Goal: Communication & Community: Answer question/provide support

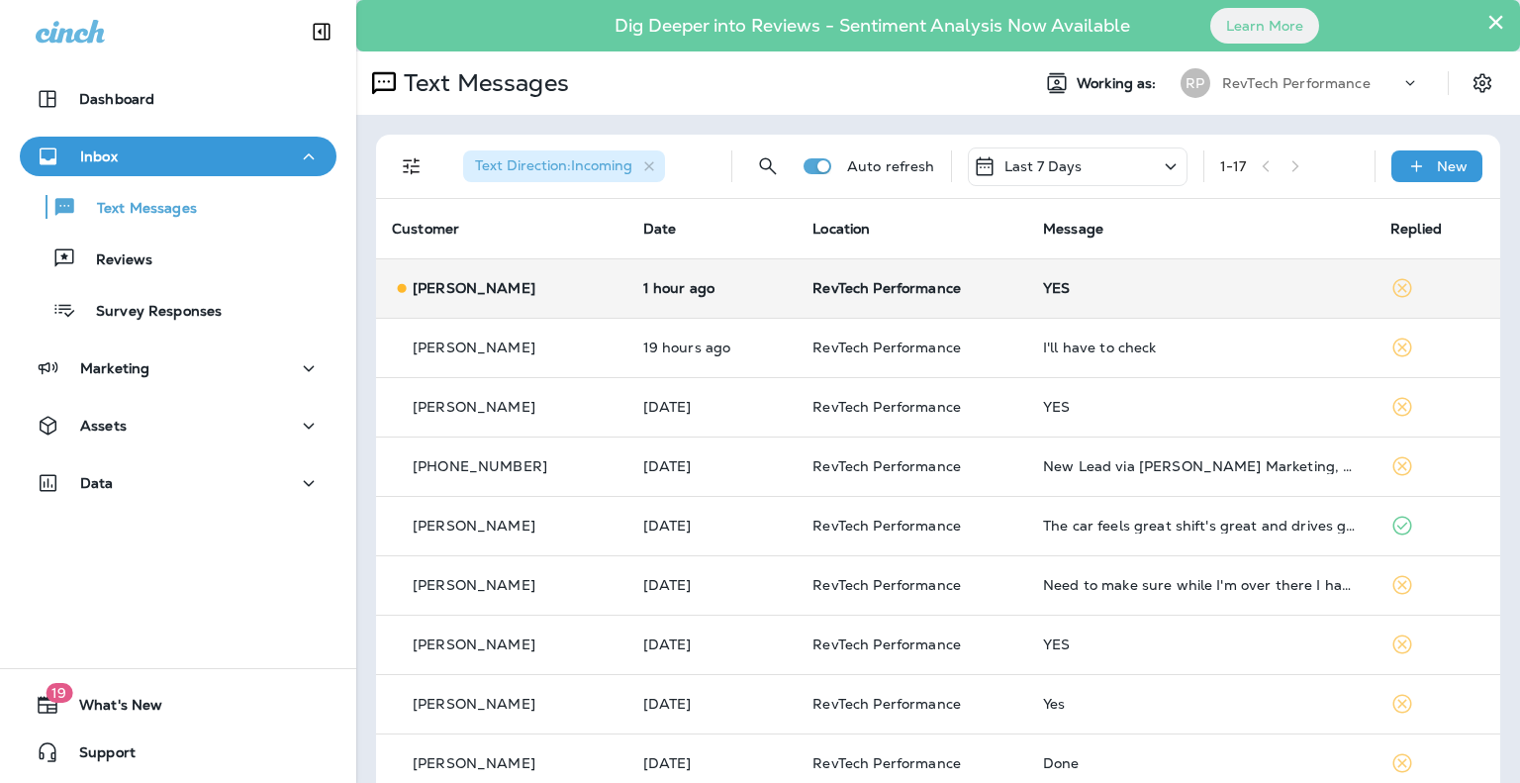
click at [1011, 282] on td "RevTech Performance" at bounding box center [912, 287] width 231 height 59
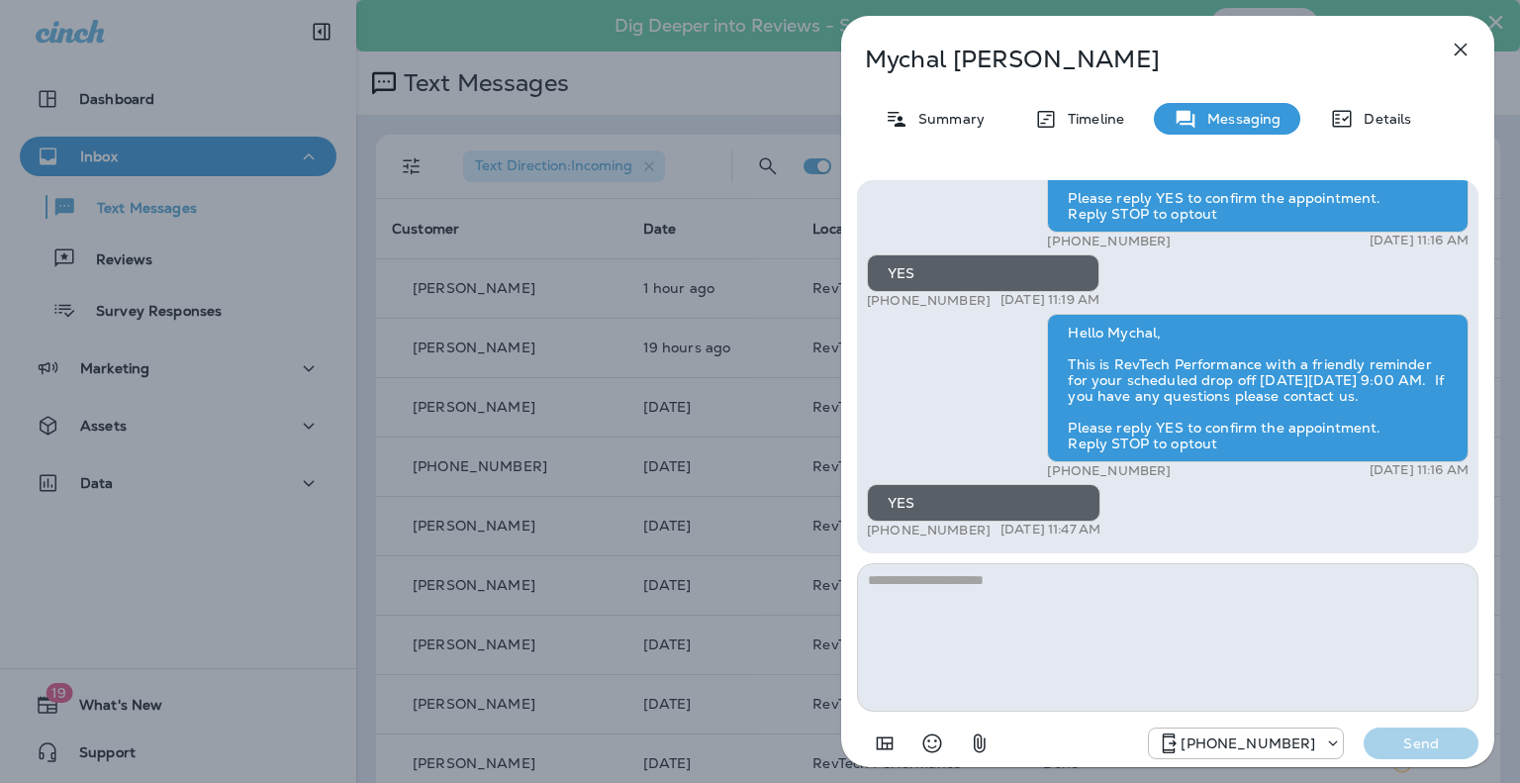
click at [1141, 650] on textarea at bounding box center [1167, 637] width 621 height 148
type textarea "**********"
click at [1423, 734] on p "Send" at bounding box center [1420, 743] width 83 height 18
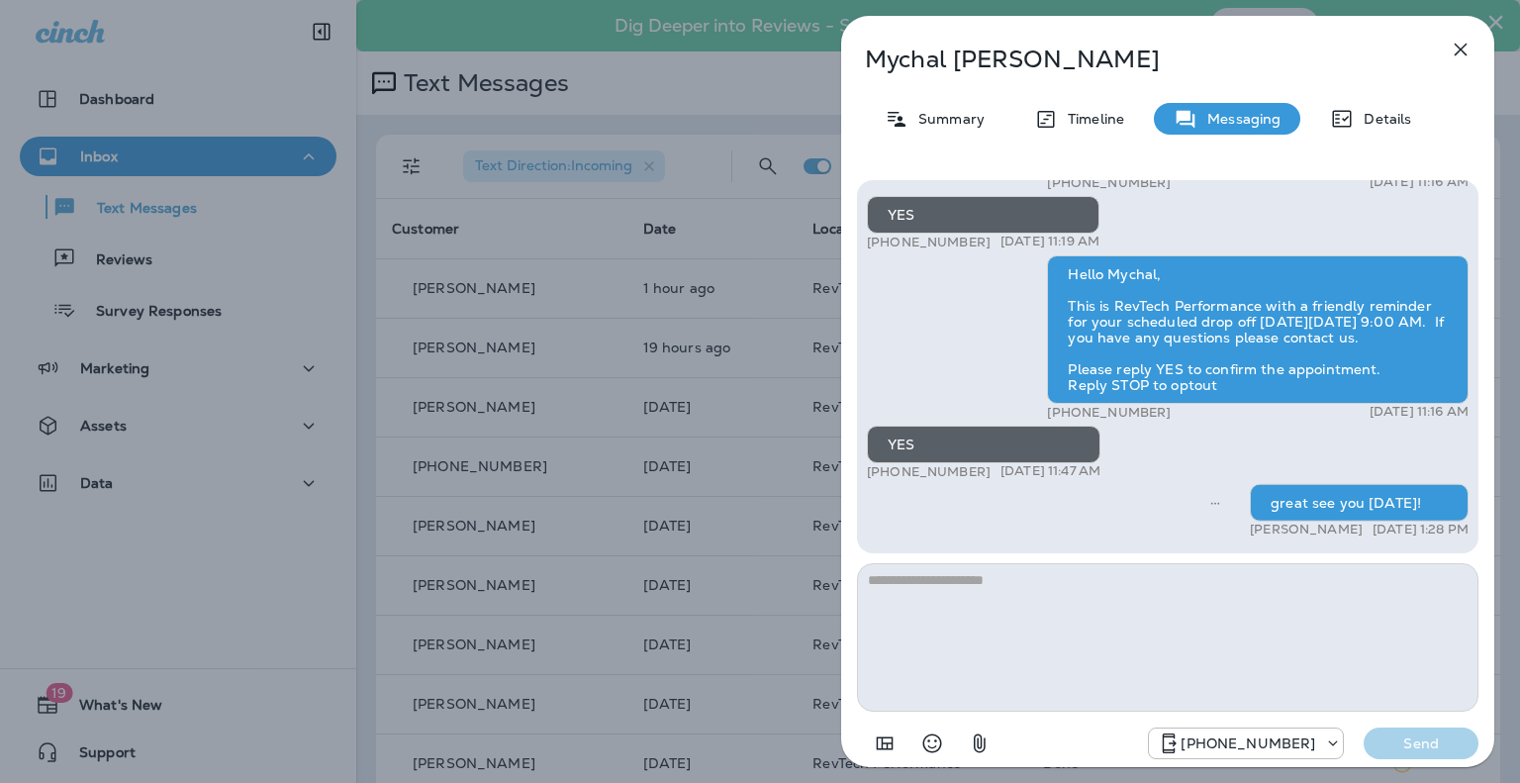
click at [1454, 60] on icon "button" at bounding box center [1461, 50] width 24 height 24
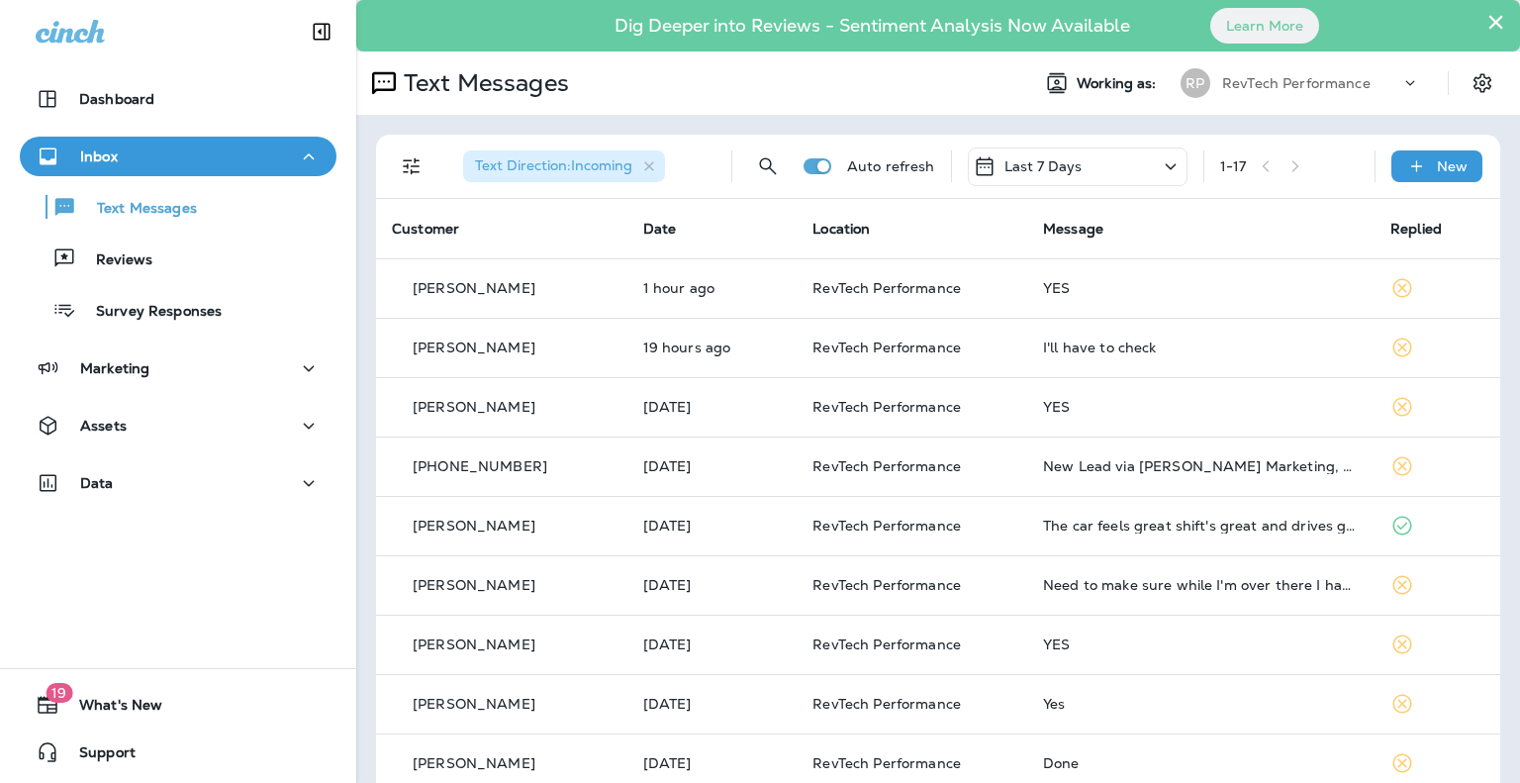
click at [1486, 14] on button "×" at bounding box center [1495, 22] width 19 height 32
